Goal: Transaction & Acquisition: Purchase product/service

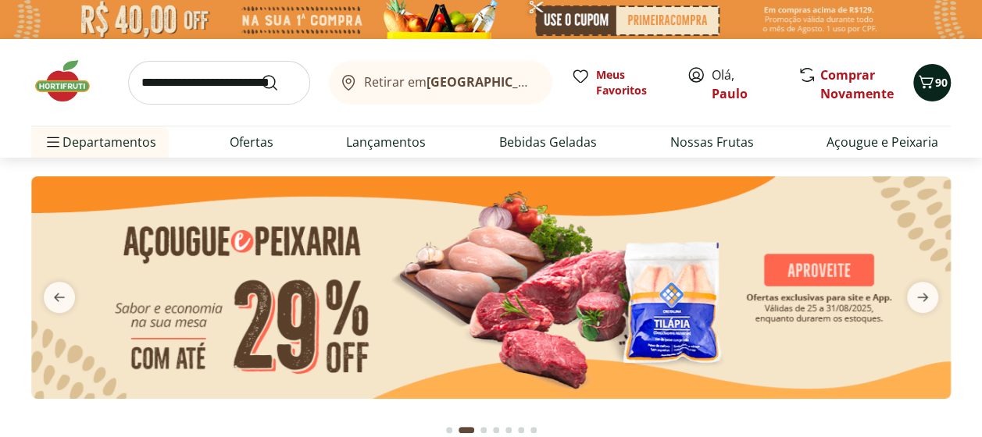
click at [936, 75] on span "90" at bounding box center [941, 82] width 12 height 15
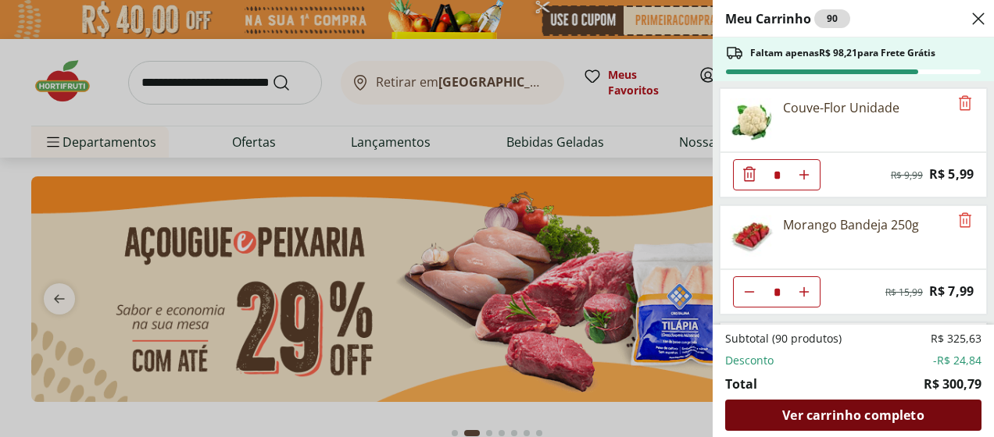
click at [863, 414] on span "Ver carrinho completo" at bounding box center [852, 415] width 141 height 12
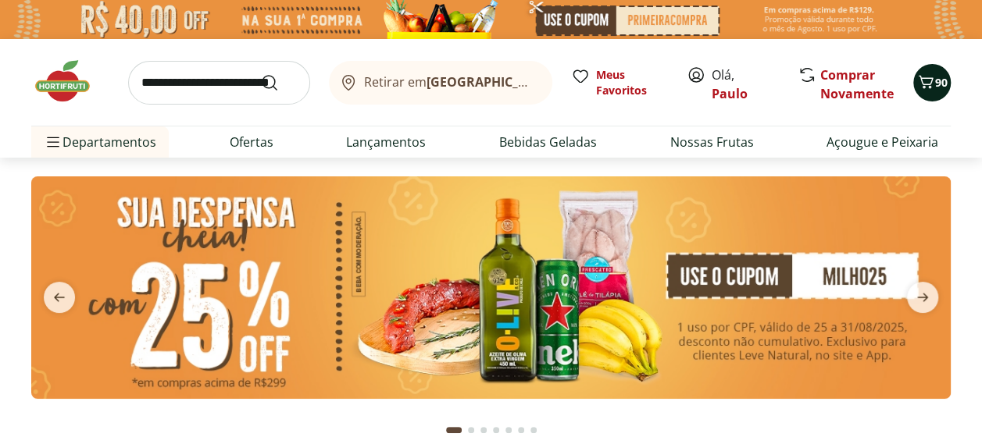
click at [935, 79] on span "90" at bounding box center [941, 82] width 12 height 15
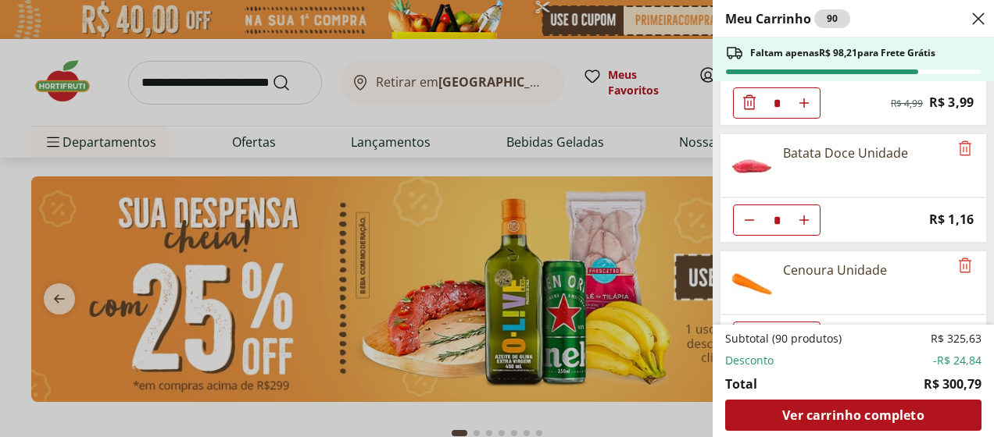
scroll to position [937, 0]
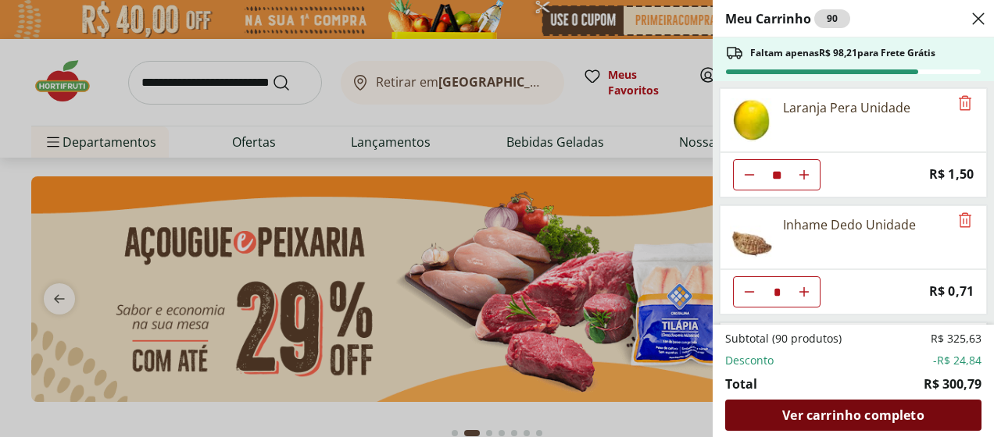
click at [875, 412] on span "Ver carrinho completo" at bounding box center [852, 415] width 141 height 12
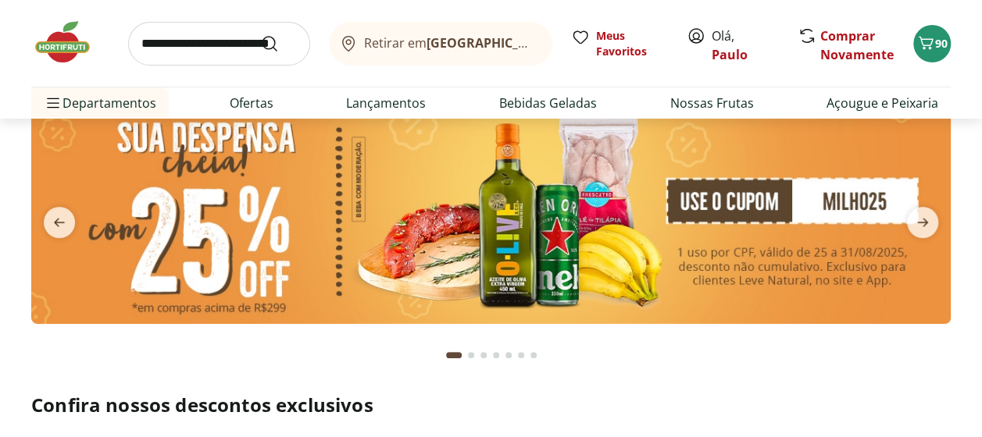
scroll to position [78, 0]
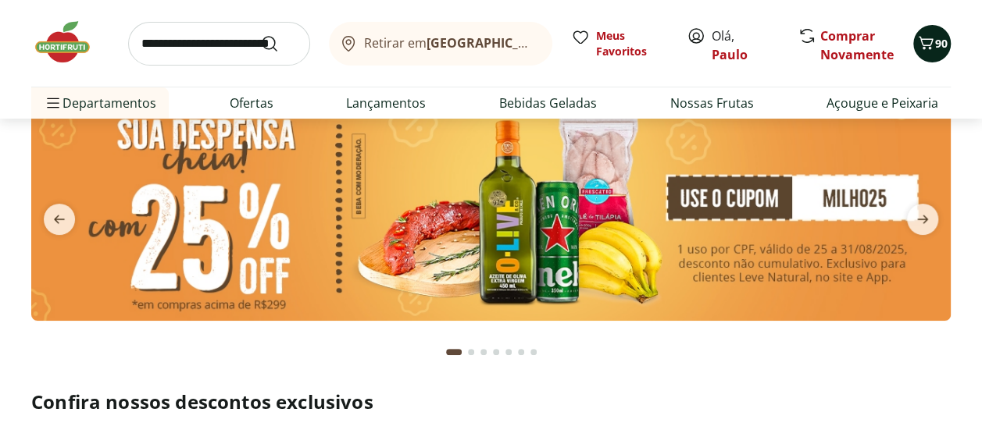
click at [924, 36] on icon "Carrinho" at bounding box center [925, 43] width 19 height 19
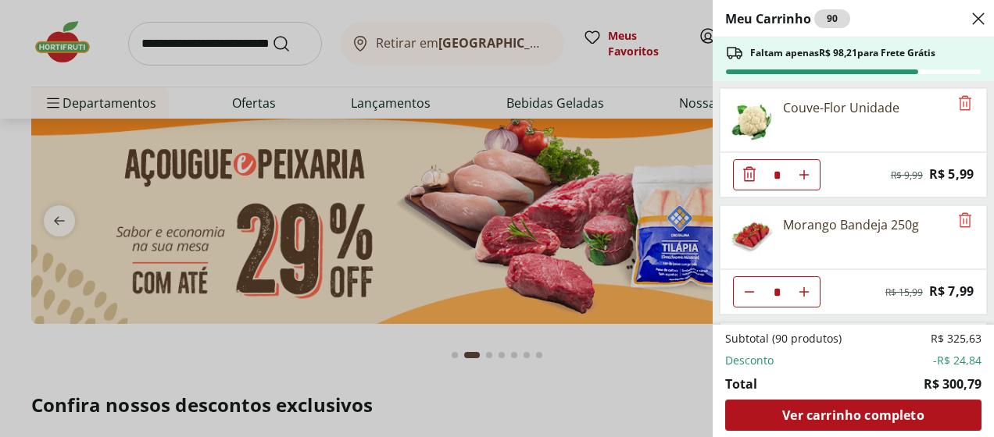
click at [981, 16] on icon "Close" at bounding box center [978, 18] width 19 height 19
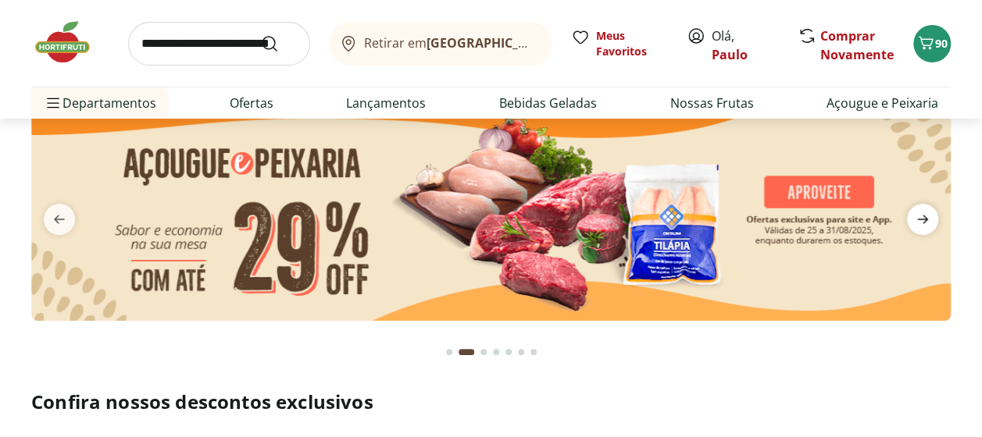
click at [928, 210] on icon "next" at bounding box center [922, 219] width 19 height 19
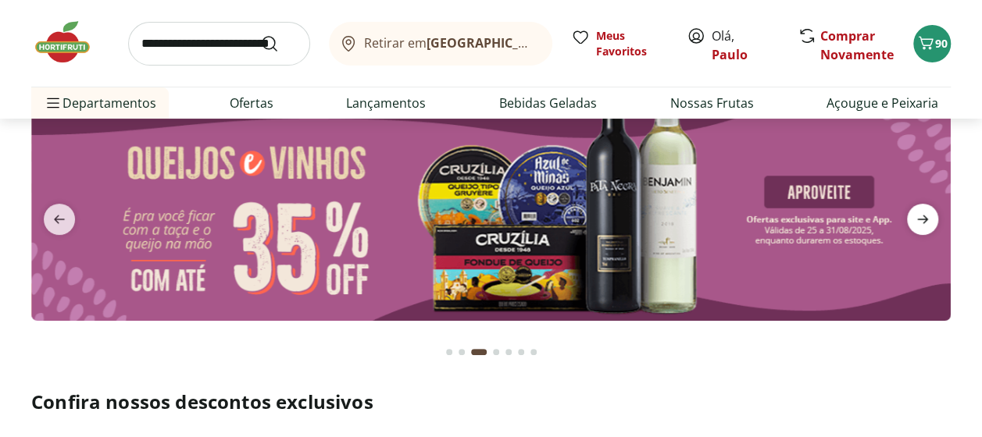
click at [928, 210] on icon "next" at bounding box center [922, 219] width 19 height 19
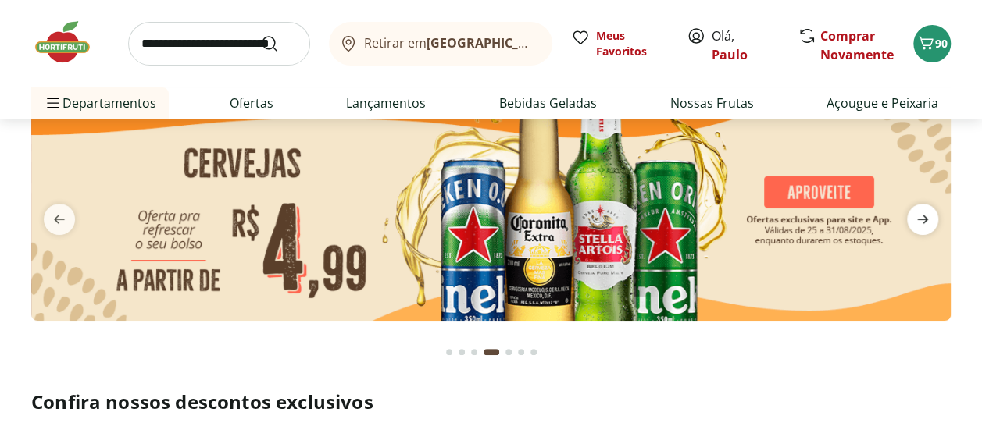
click at [928, 210] on icon "next" at bounding box center [922, 219] width 19 height 19
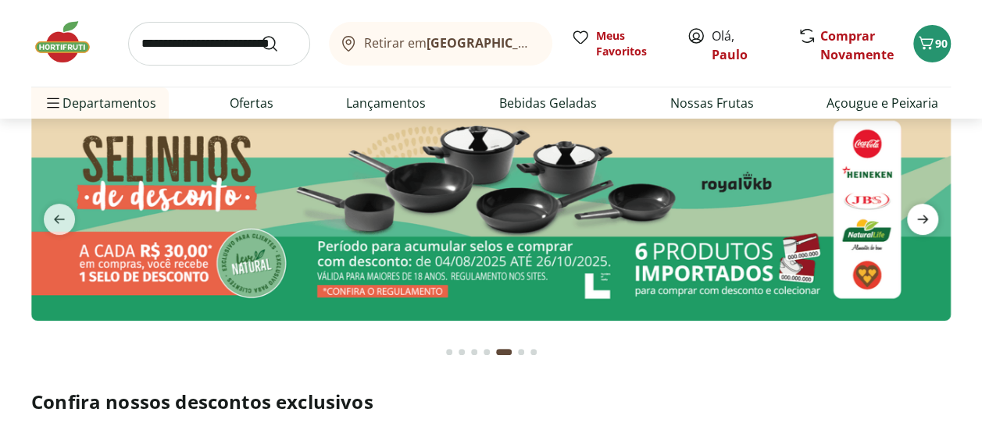
click at [928, 210] on icon "next" at bounding box center [922, 219] width 19 height 19
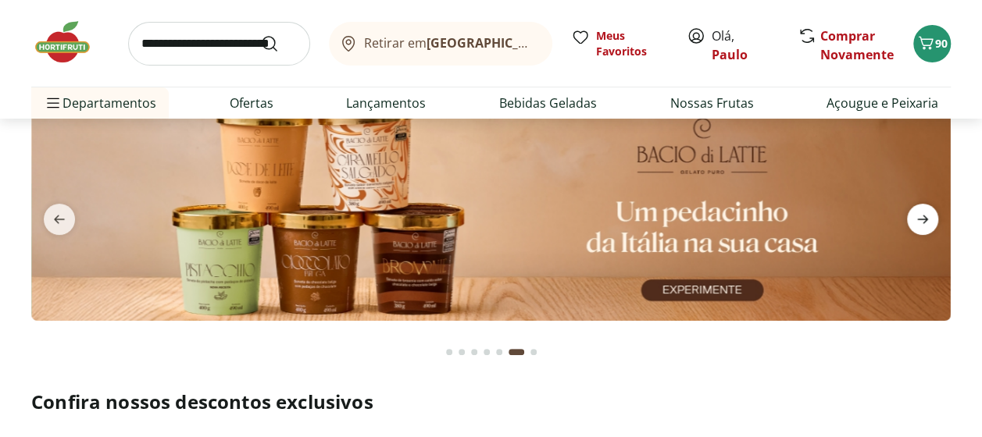
click at [928, 210] on icon "next" at bounding box center [922, 219] width 19 height 19
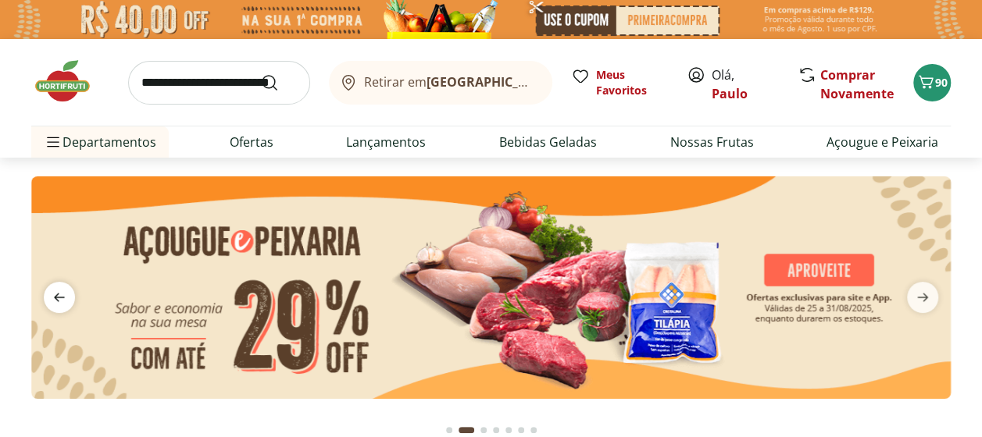
click at [59, 298] on icon "previous" at bounding box center [59, 297] width 11 height 9
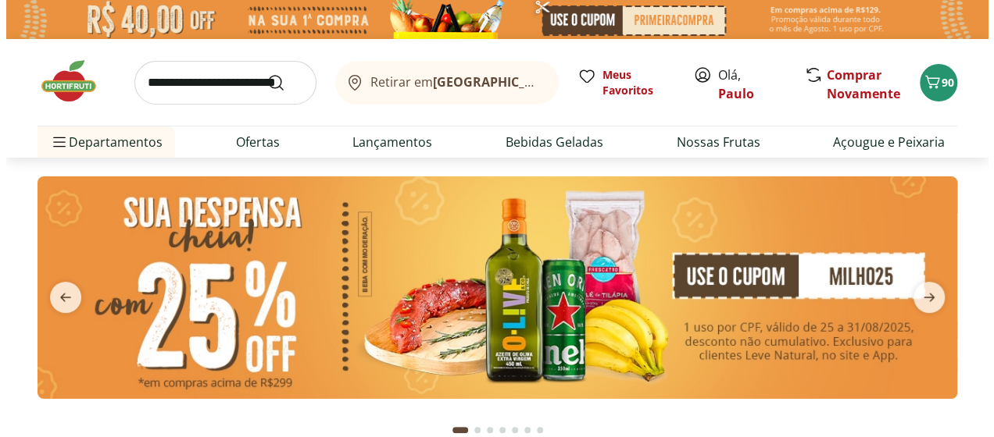
scroll to position [78, 0]
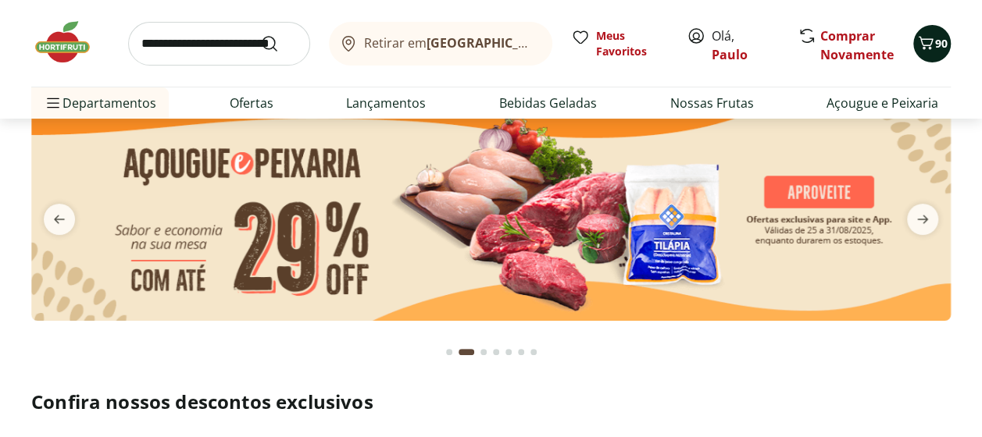
click at [936, 31] on div "90" at bounding box center [932, 43] width 12 height 25
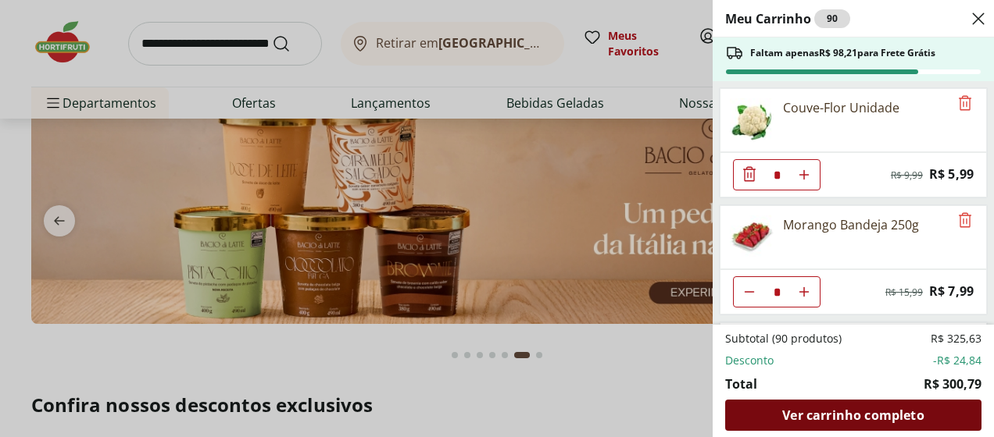
click at [875, 417] on span "Ver carrinho completo" at bounding box center [852, 415] width 141 height 12
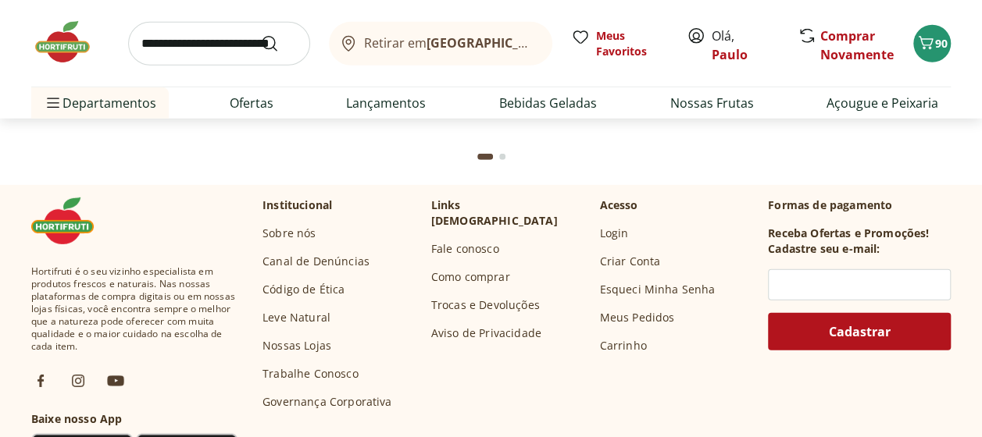
scroll to position [5204, 0]
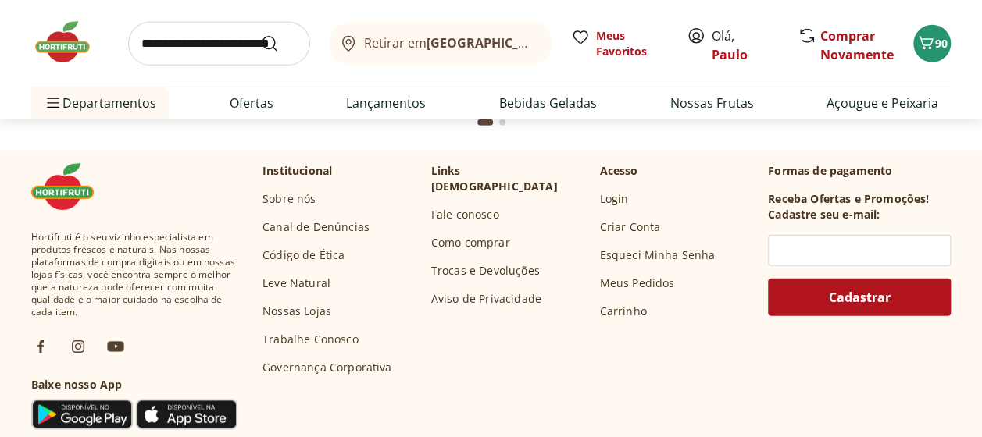
click at [295, 282] on link "Leve Natural" at bounding box center [296, 284] width 68 height 16
